Goal: Find specific page/section: Find specific page/section

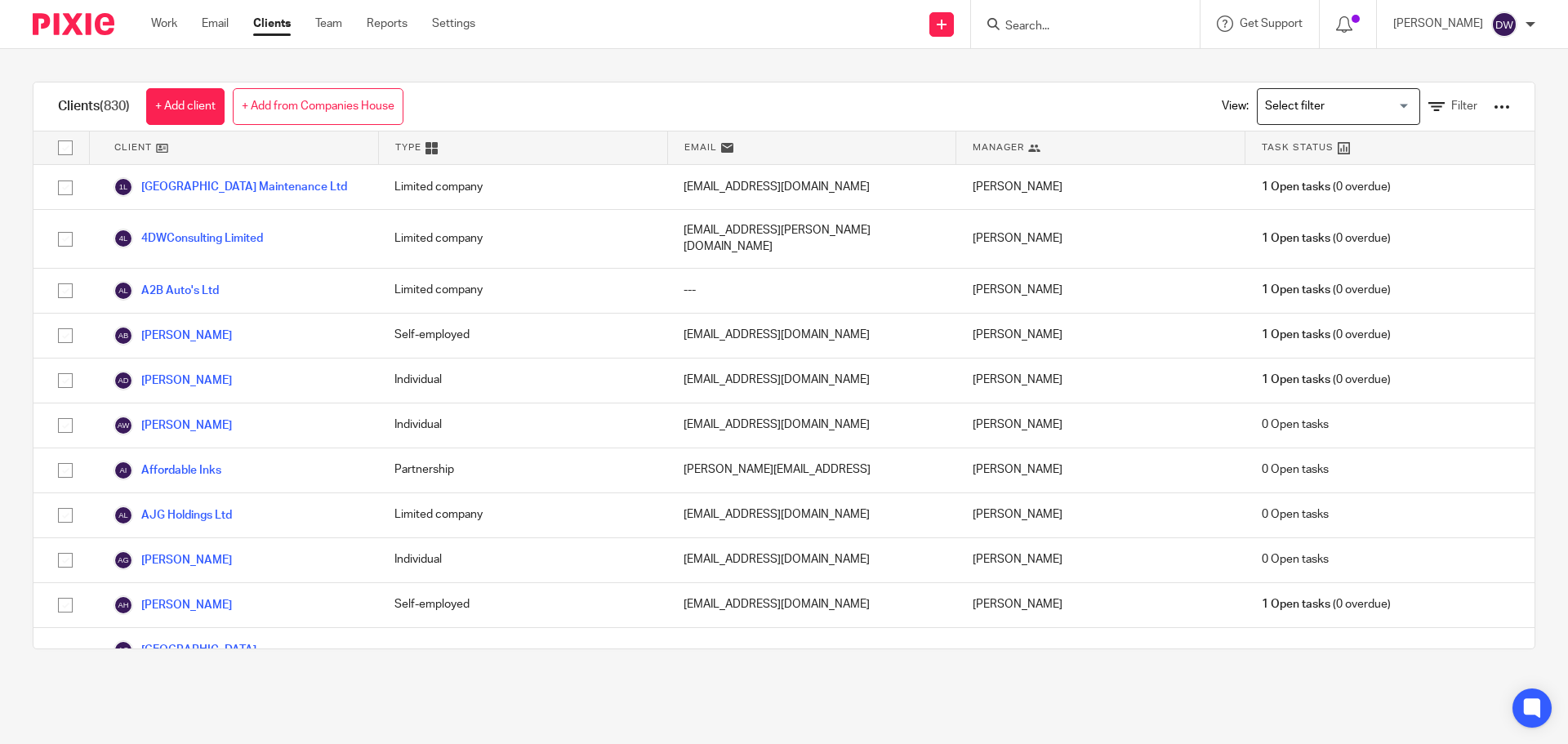
click at [781, 32] on input "Search" at bounding box center [1076, 26] width 147 height 14
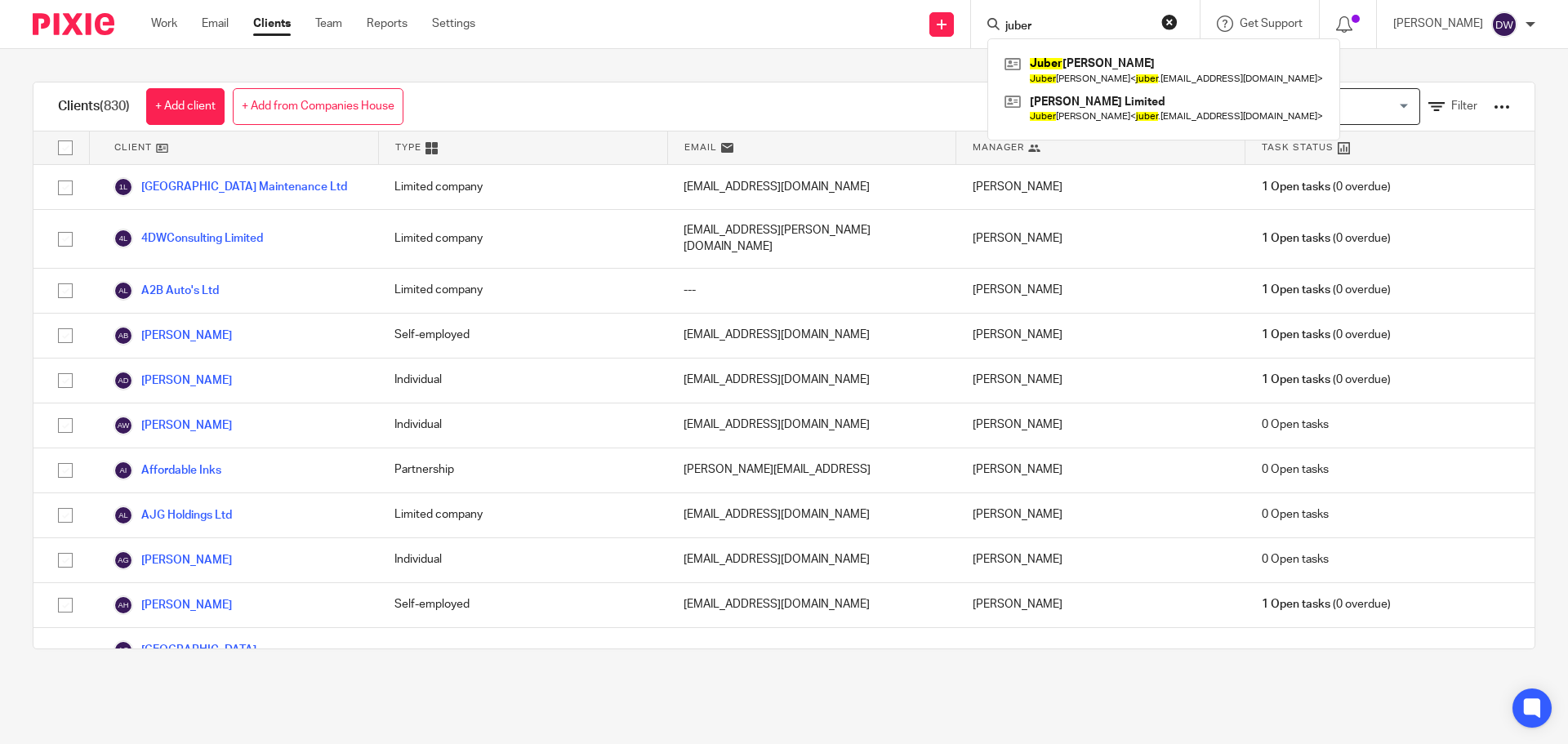
type input "juber"
click at [781, 77] on link at bounding box center [1163, 70] width 326 height 37
